Goal: Task Accomplishment & Management: Use online tool/utility

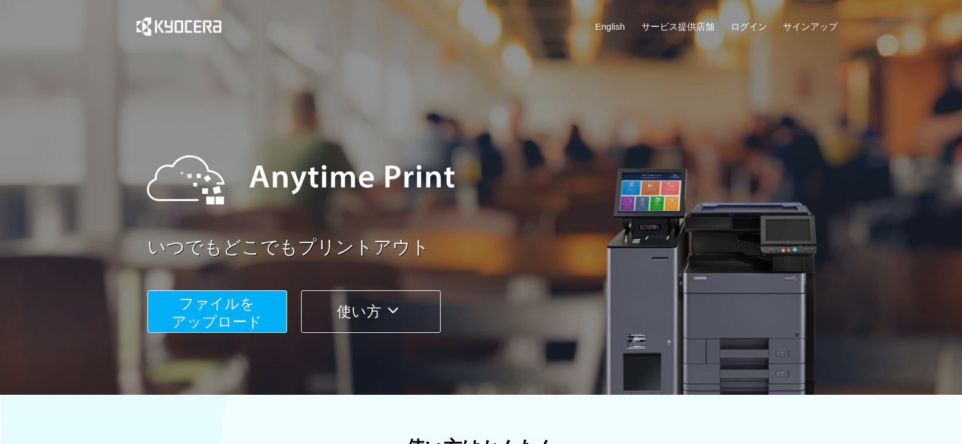
click at [217, 300] on span "ファイルを ​​アップロード" at bounding box center [217, 312] width 90 height 35
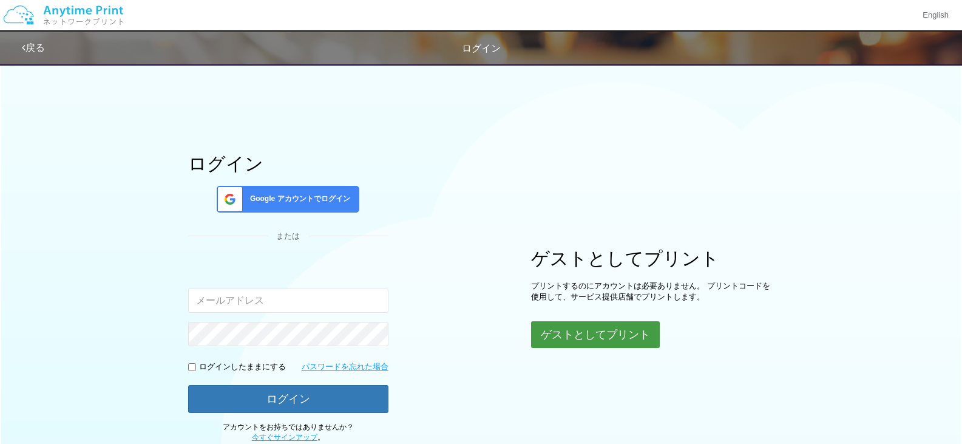
click at [549, 330] on button "ゲストとしてプリント" at bounding box center [595, 334] width 129 height 27
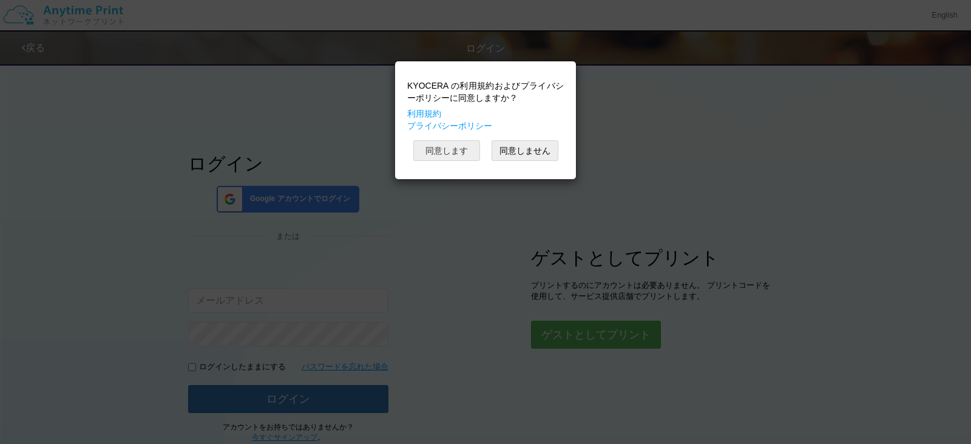
click at [434, 154] on button "同意します" at bounding box center [446, 150] width 67 height 21
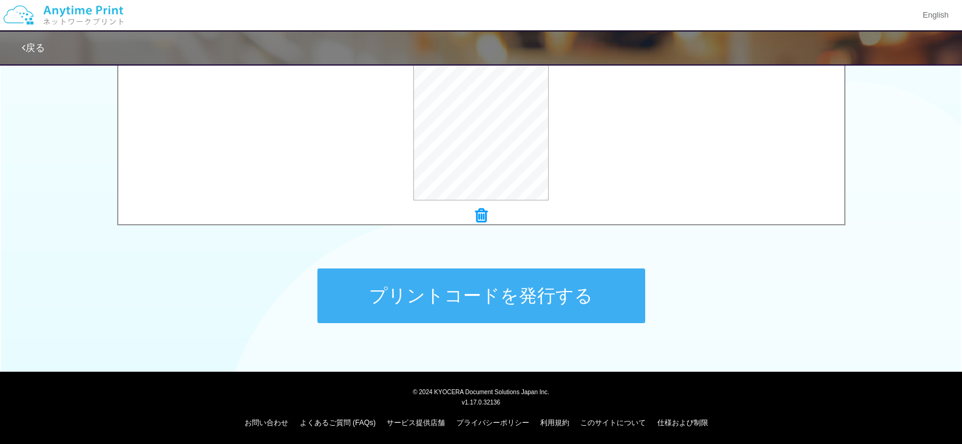
scroll to position [480, 0]
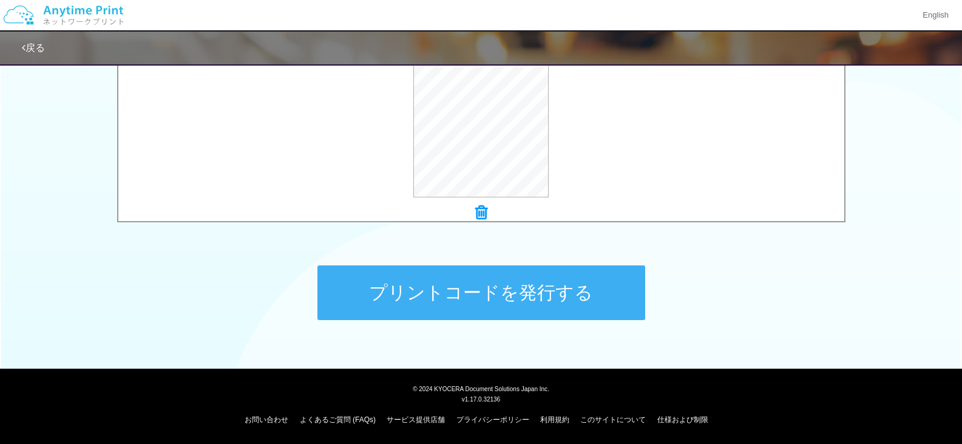
click at [492, 293] on button "プリントコードを発行する" at bounding box center [481, 292] width 328 height 55
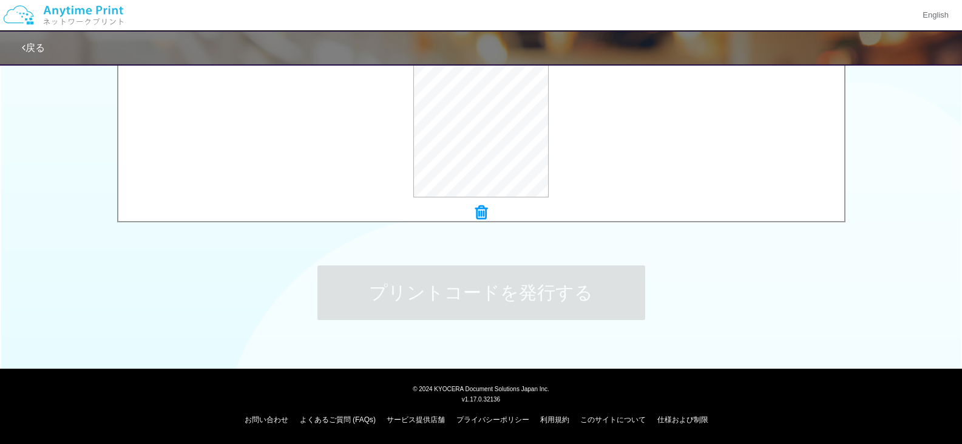
scroll to position [0, 0]
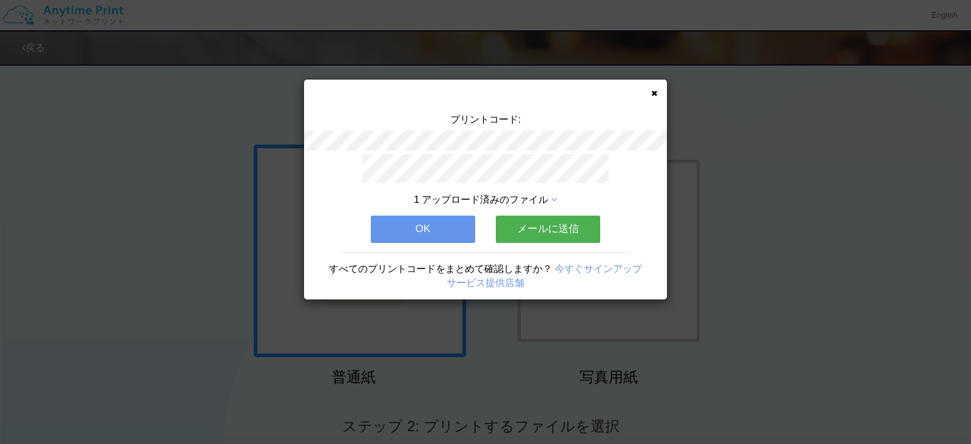
click at [389, 231] on button "OK" at bounding box center [423, 229] width 104 height 27
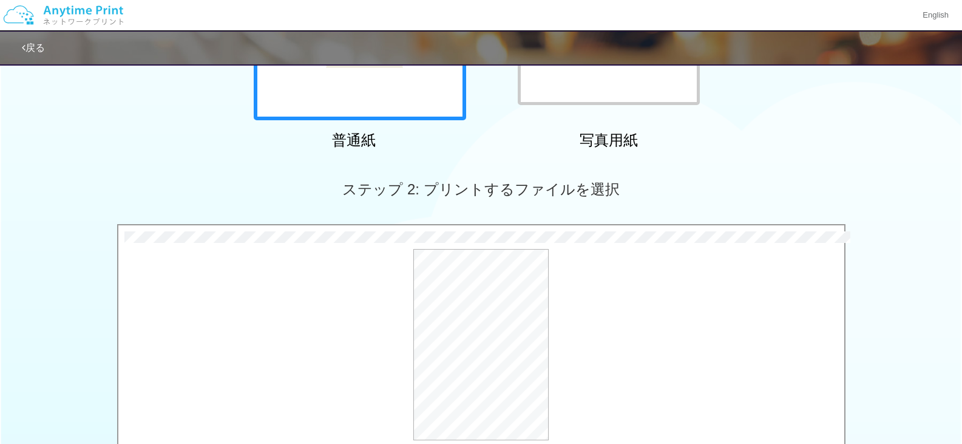
scroll to position [480, 0]
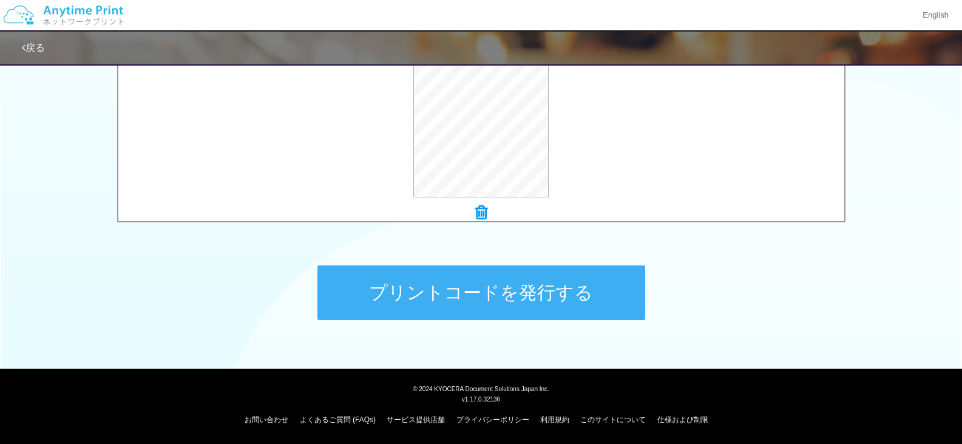
click at [627, 299] on button "プリントコードを発行する" at bounding box center [481, 292] width 328 height 55
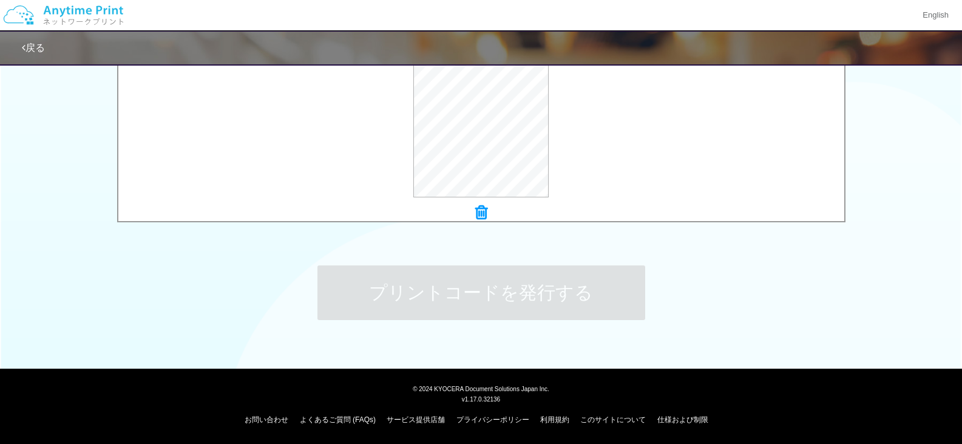
scroll to position [0, 0]
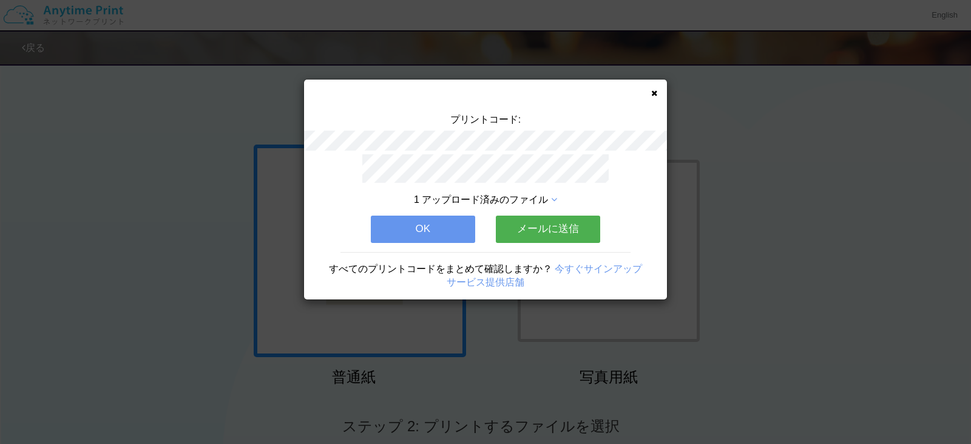
drag, startPoint x: 443, startPoint y: 221, endPoint x: 673, endPoint y: 322, distance: 251.4
click at [443, 221] on button "OK" at bounding box center [423, 229] width 104 height 27
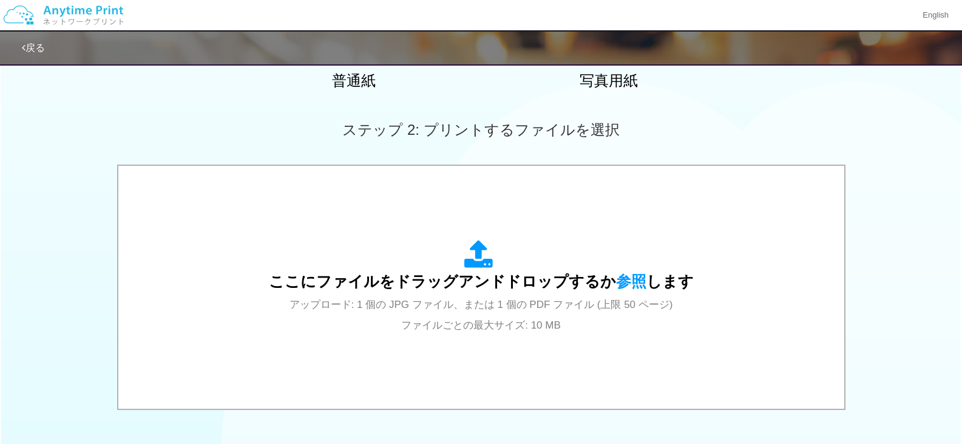
scroll to position [364, 0]
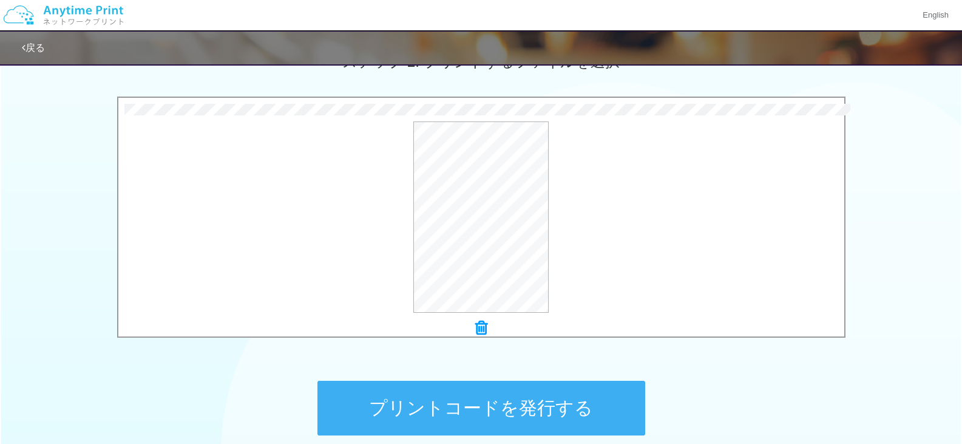
click at [479, 414] on button "プリントコードを発行する" at bounding box center [481, 408] width 328 height 55
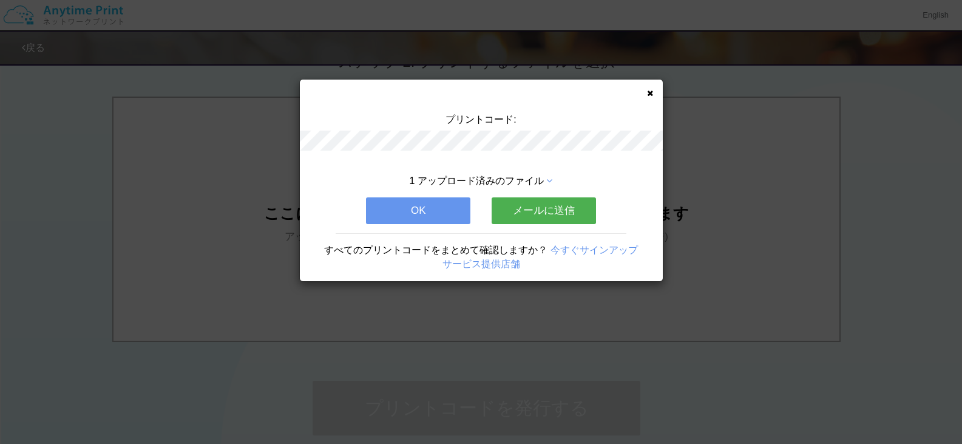
scroll to position [0, 0]
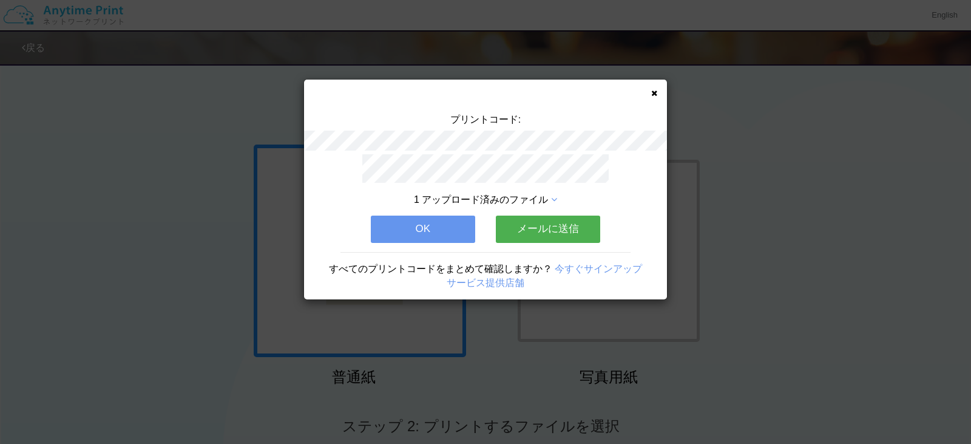
click at [459, 221] on button "OK" at bounding box center [423, 229] width 104 height 27
